Goal: Task Accomplishment & Management: Manage account settings

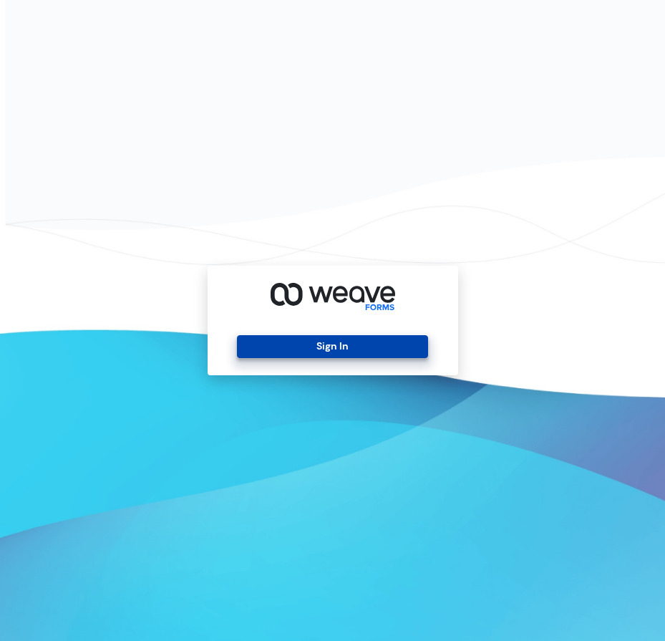
click at [377, 339] on button "Sign In" at bounding box center [332, 346] width 191 height 23
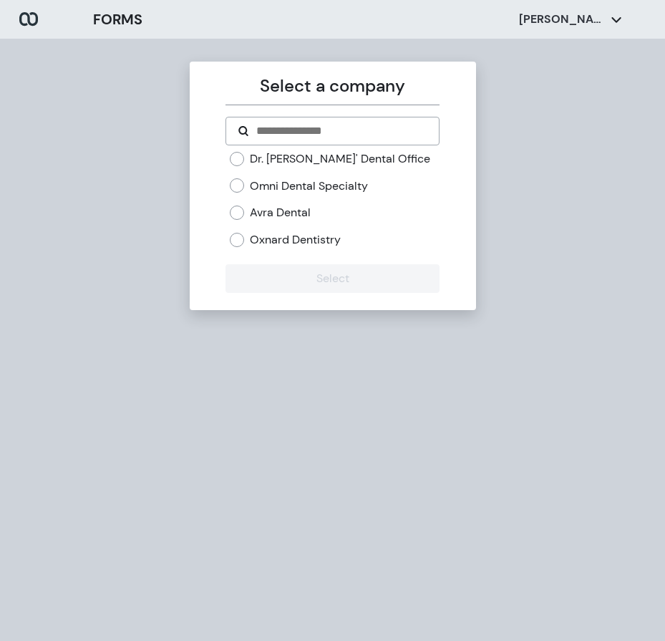
click at [263, 233] on label "Oxnard Dentistry" at bounding box center [295, 240] width 91 height 16
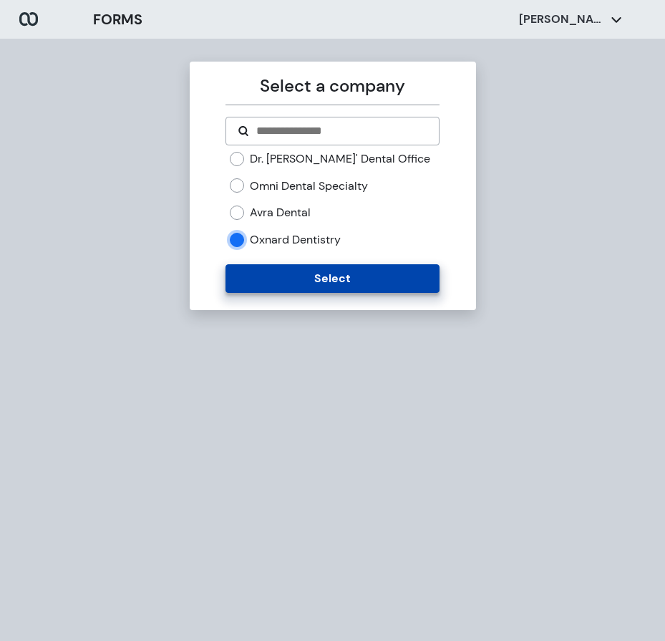
click at [244, 277] on button "Select" at bounding box center [333, 278] width 214 height 29
